Goal: Transaction & Acquisition: Purchase product/service

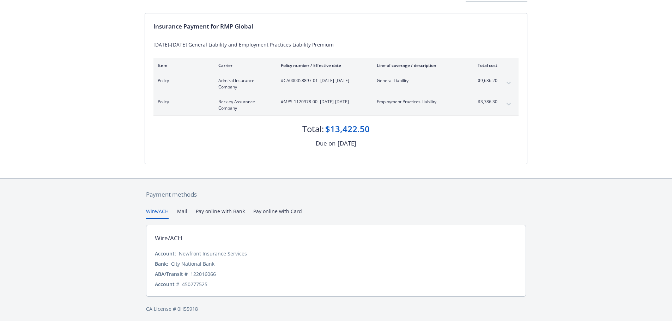
scroll to position [63, 0]
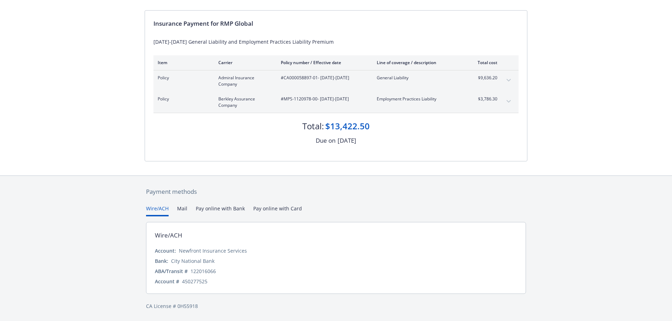
click at [219, 206] on button "Pay online with Bank" at bounding box center [220, 211] width 49 height 12
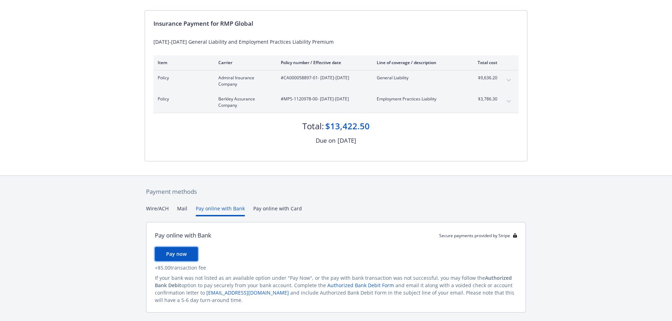
click at [186, 254] on span "Pay now" at bounding box center [176, 254] width 20 height 7
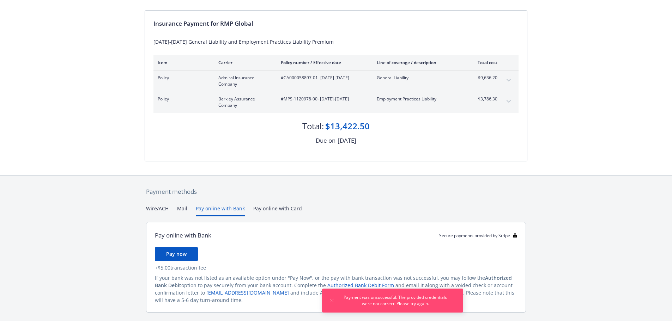
scroll to position [49, 0]
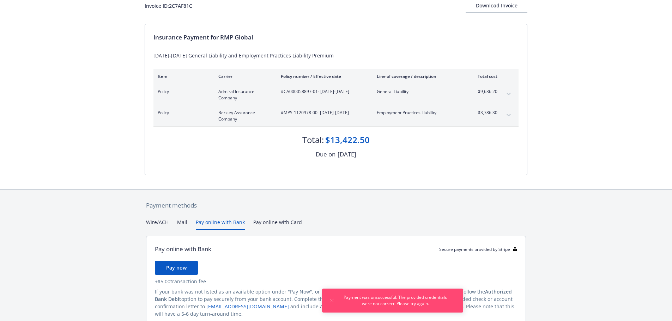
click at [289, 212] on div "Payment methods Wire/ACH Mail Pay online with Bank Pay online with Card Pay onl…" at bounding box center [336, 272] width 383 height 164
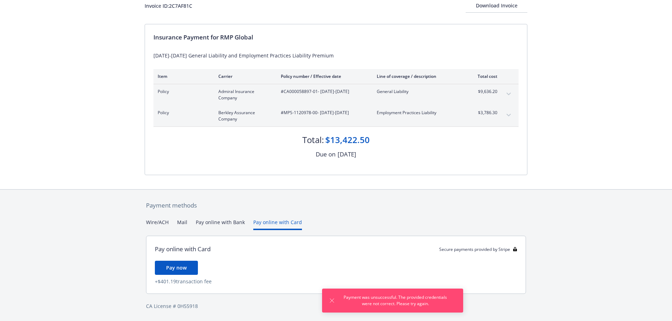
click at [269, 220] on button "Pay online with Card" at bounding box center [277, 225] width 49 height 12
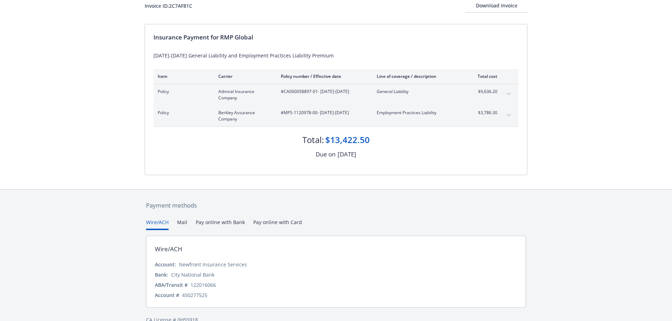
click at [155, 220] on button "Wire/ACH" at bounding box center [157, 225] width 23 height 12
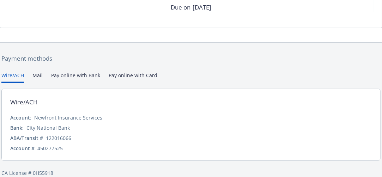
scroll to position [206, 0]
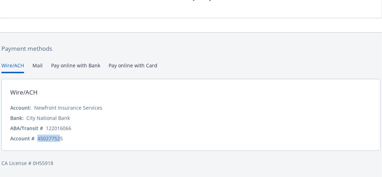
drag, startPoint x: 60, startPoint y: 137, endPoint x: 36, endPoint y: 137, distance: 24.3
click at [36, 137] on div "Account # 450277525" at bounding box center [191, 138] width 362 height 7
copy div "45027752"
click at [73, 128] on div "ABA/Transit # [US_BANK_ROUTING_MICR]" at bounding box center [191, 128] width 362 height 7
click at [71, 128] on div "122016066" at bounding box center [58, 128] width 25 height 7
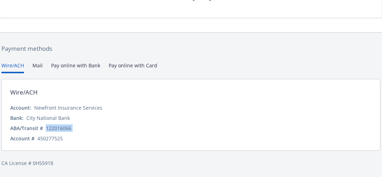
drag, startPoint x: 71, startPoint y: 128, endPoint x: 55, endPoint y: 127, distance: 15.6
click at [55, 127] on div "122016066" at bounding box center [58, 128] width 25 height 7
copy div "122016066"
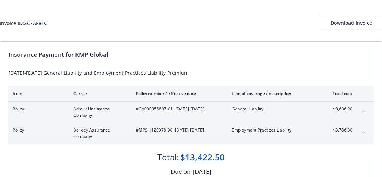
scroll to position [71, 0]
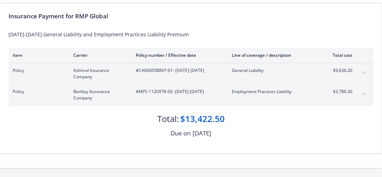
click at [355, 69] on div "Policy Admiral Insurance Company #CA000058897-01 - [DATE]-[DATE] General Liabil…" at bounding box center [190, 73] width 365 height 21
click at [366, 72] on button "expand content" at bounding box center [363, 72] width 11 height 11
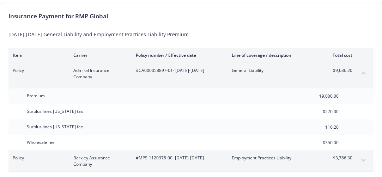
click at [363, 72] on icon "collapse content" at bounding box center [364, 73] width 4 height 2
